Goal: Information Seeking & Learning: Learn about a topic

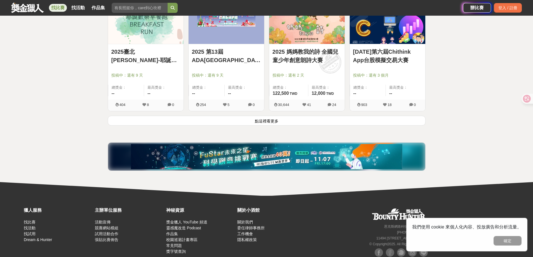
scroll to position [728, 0]
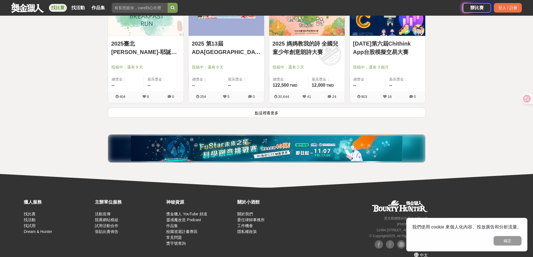
click at [226, 114] on button "點這裡看更多" at bounding box center [267, 113] width 318 height 10
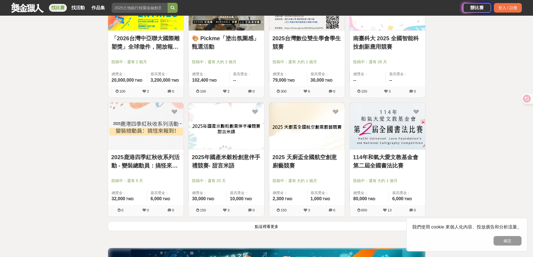
scroll to position [1371, 0]
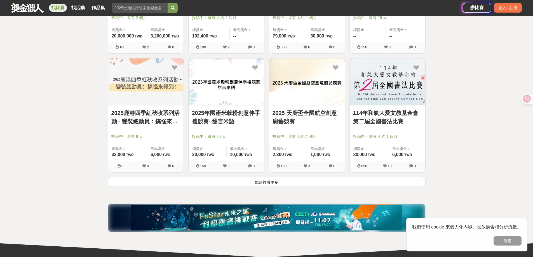
click at [245, 184] on button "點這裡看更多" at bounding box center [267, 182] width 318 height 10
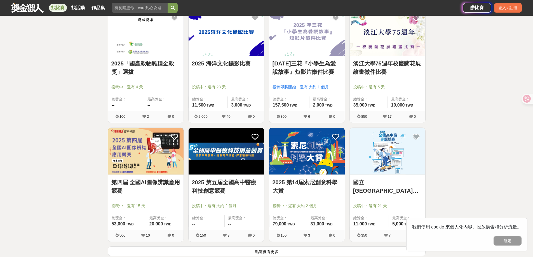
scroll to position [2155, 0]
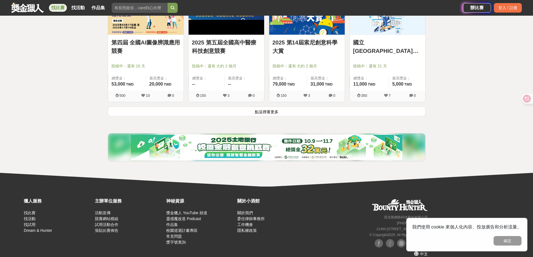
click at [268, 112] on button "點這裡看更多" at bounding box center [267, 112] width 318 height 10
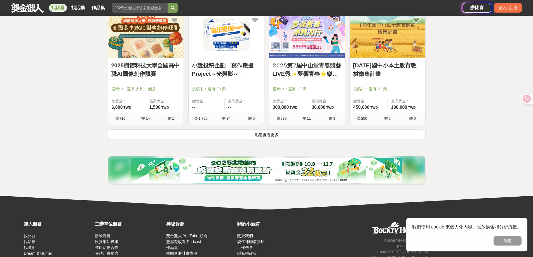
scroll to position [2879, 0]
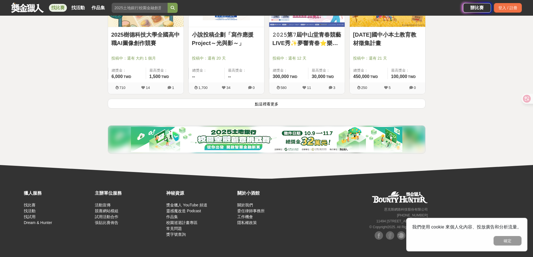
click at [277, 105] on button "點這裡看更多" at bounding box center [267, 104] width 318 height 10
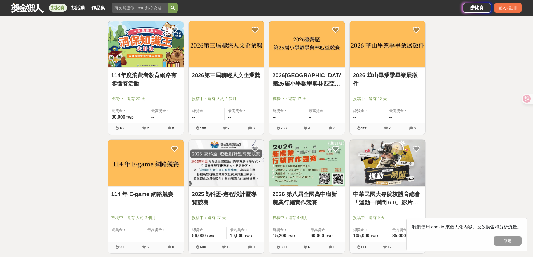
scroll to position [3243, 0]
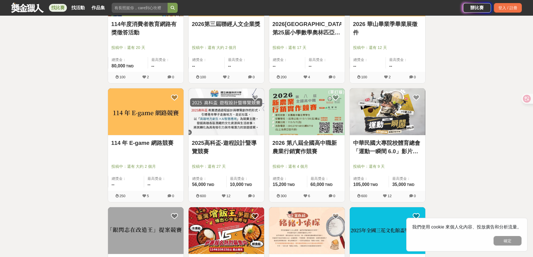
click at [407, 156] on link "中華民國大專院校體育總會「運動一瞬間 6.0」影片徵選活動" at bounding box center [387, 147] width 69 height 17
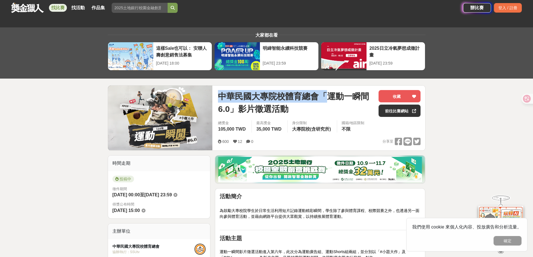
drag, startPoint x: 290, startPoint y: 88, endPoint x: 330, endPoint y: 95, distance: 40.3
click at [330, 95] on div "中華民國大專院校體育總會「運動一瞬間 6.0」影片徵選活動 收藏 前往比賽網站 總獎金 105,000 TWD 最高獎金 35,000 TWD 身分限制 大專…" at bounding box center [320, 118] width 212 height 65
click at [330, 95] on span "中華民國大專院校體育總會「運動一瞬間 6.0」影片徵選活動" at bounding box center [296, 102] width 156 height 25
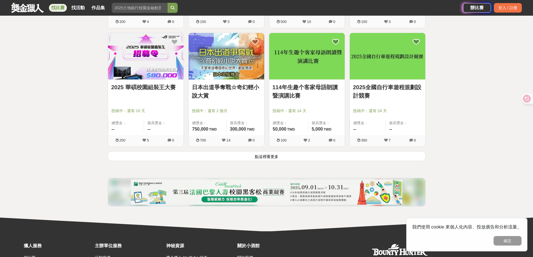
scroll to position [3578, 0]
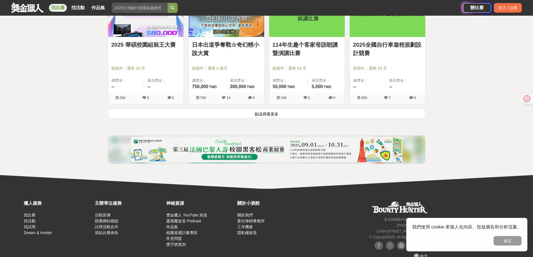
click at [308, 119] on button "點這裡看更多" at bounding box center [267, 114] width 318 height 10
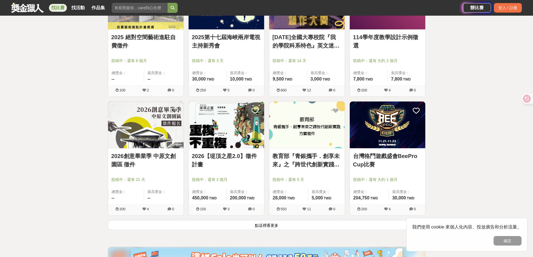
scroll to position [4194, 0]
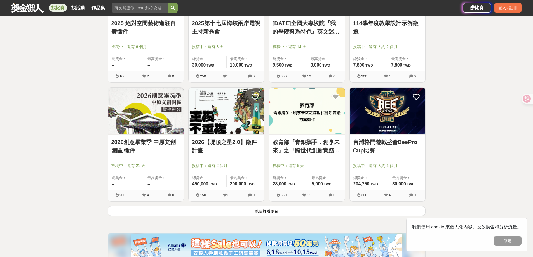
click at [381, 151] on link "台灣格鬥遊戲盛會BeePro Cup比賽" at bounding box center [387, 146] width 69 height 17
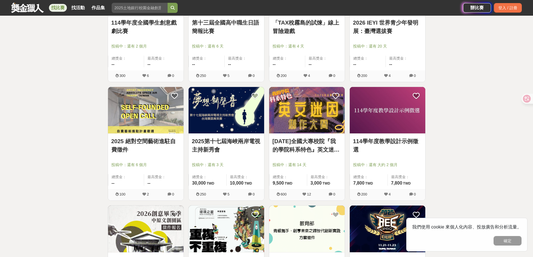
scroll to position [4194, 0]
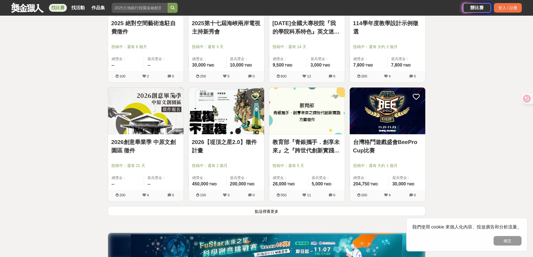
click at [341, 216] on button "點這裡看更多" at bounding box center [267, 211] width 318 height 10
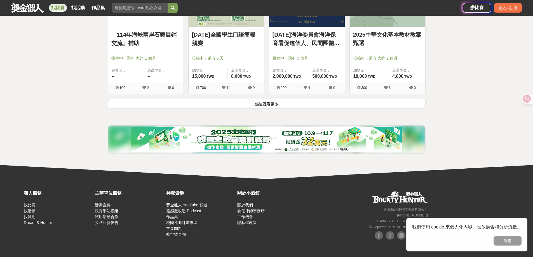
scroll to position [5021, 0]
click at [313, 106] on button "點這裡看更多" at bounding box center [267, 104] width 318 height 10
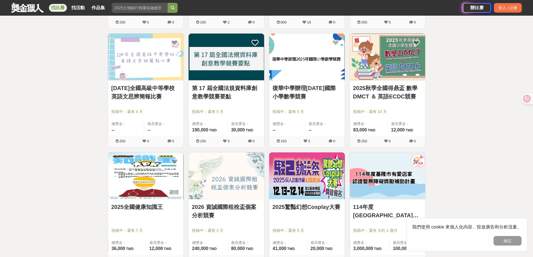
scroll to position [5664, 0]
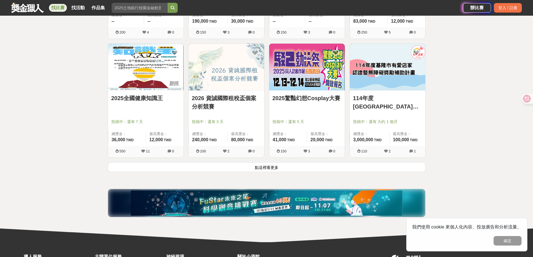
click at [278, 172] on button "點這裡看更多" at bounding box center [267, 167] width 318 height 10
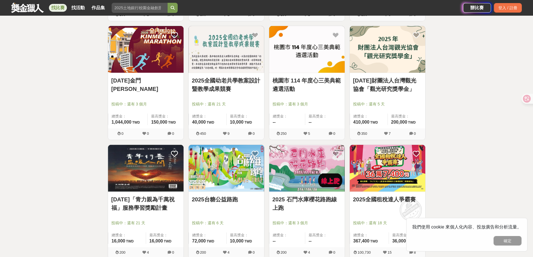
scroll to position [6364, 0]
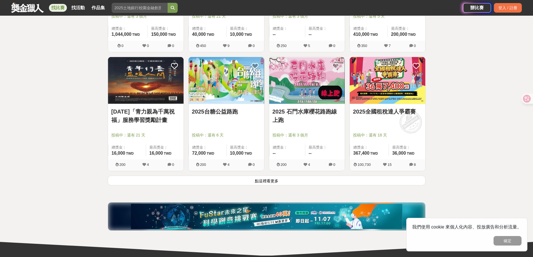
click at [279, 185] on button "點這裡看更多" at bounding box center [267, 181] width 318 height 10
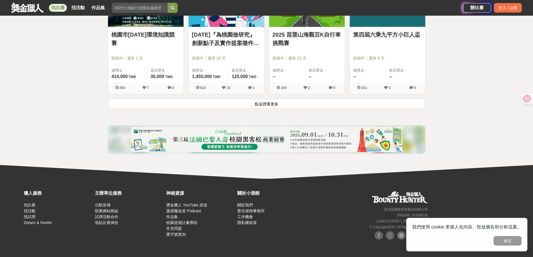
scroll to position [7162, 0]
click at [211, 104] on button "點這裡看更多" at bounding box center [267, 104] width 318 height 10
